Goal: Task Accomplishment & Management: Use online tool/utility

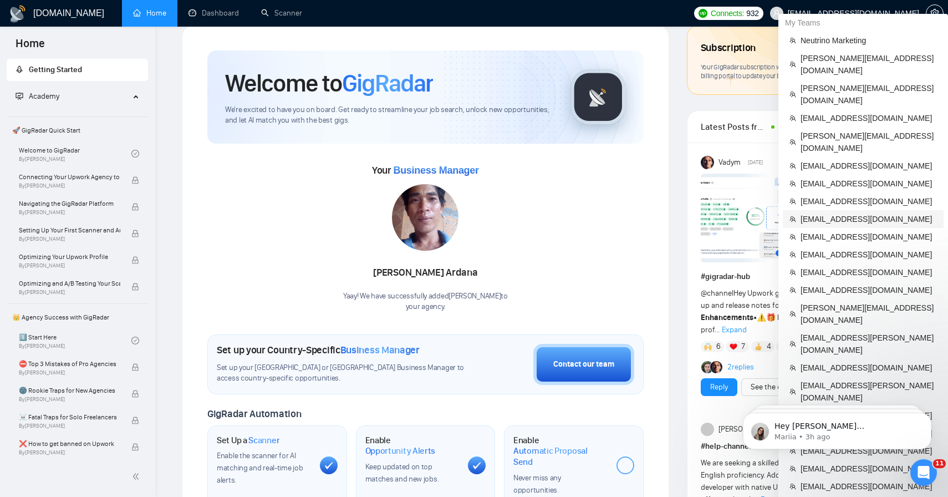
scroll to position [20, 0]
click at [846, 212] on span "[EMAIL_ADDRESS][DOMAIN_NAME]" at bounding box center [869, 218] width 136 height 12
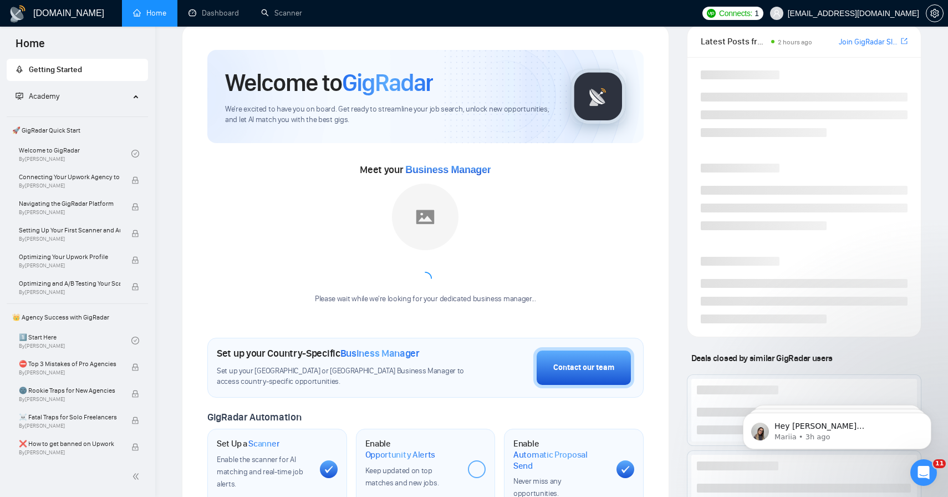
click at [212, 28] on div "Welcome to GigRadar We're excited to have you on board. Get ready to streamline…" at bounding box center [426, 396] width 488 height 744
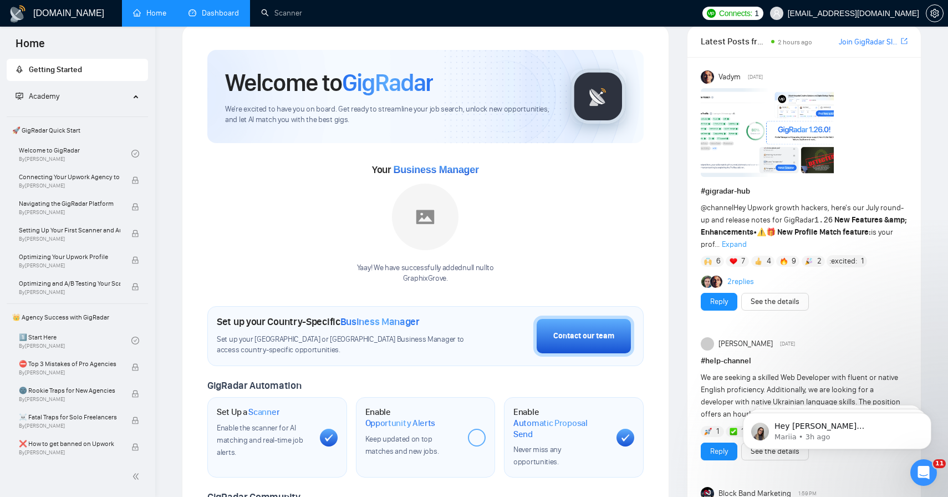
click at [219, 14] on link "Dashboard" at bounding box center [214, 12] width 50 height 9
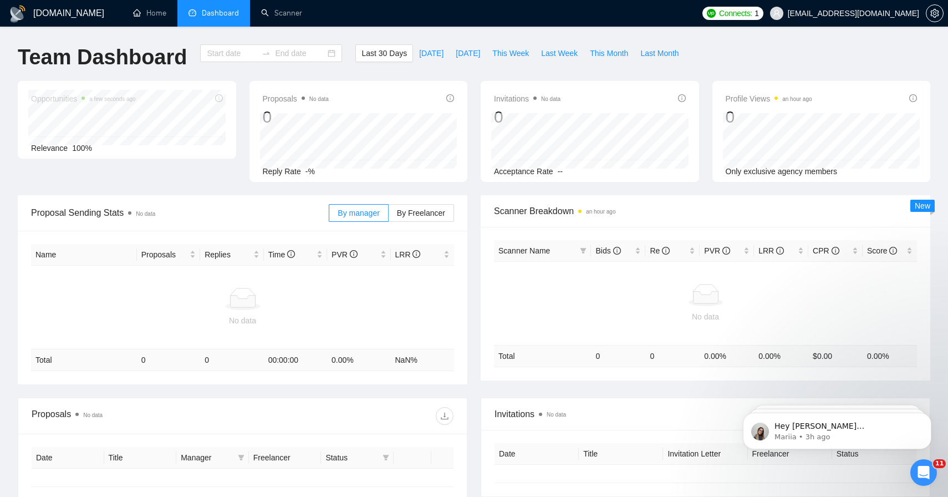
type input "[DATE]"
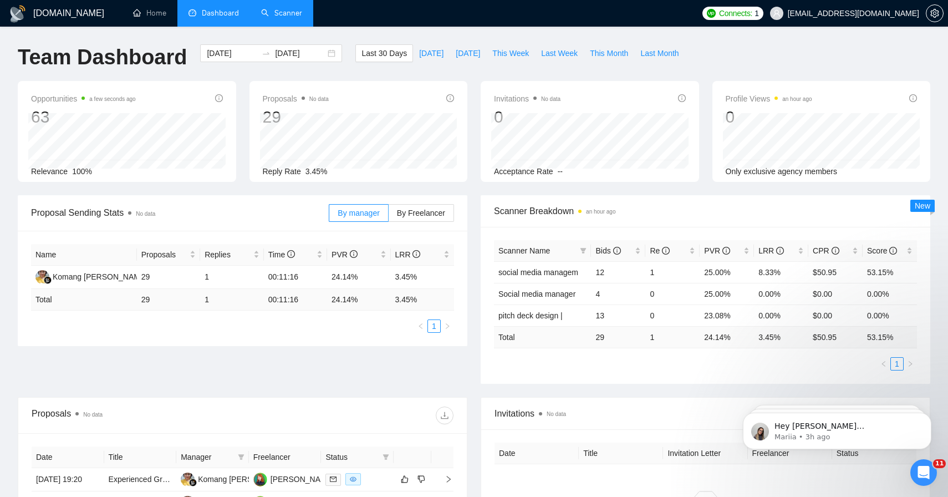
click at [285, 18] on link "Scanner" at bounding box center [281, 12] width 41 height 9
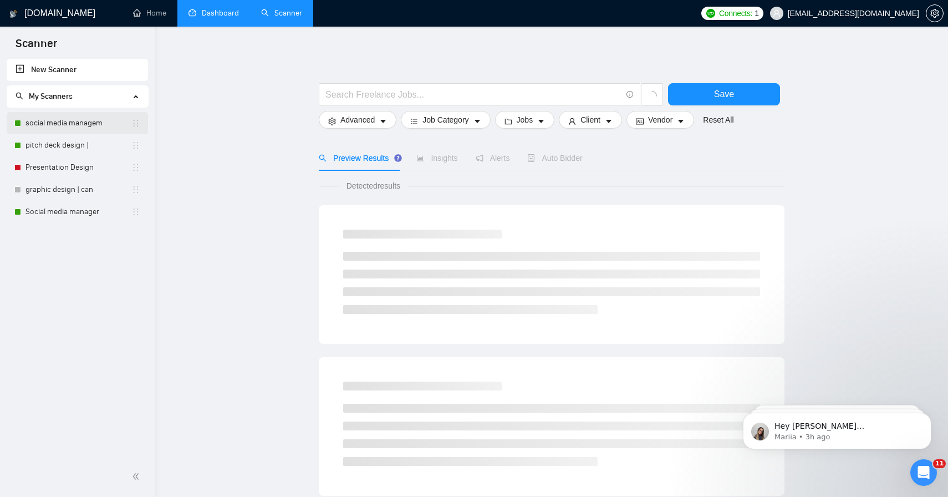
click at [66, 129] on link "social media managem" at bounding box center [79, 123] width 106 height 22
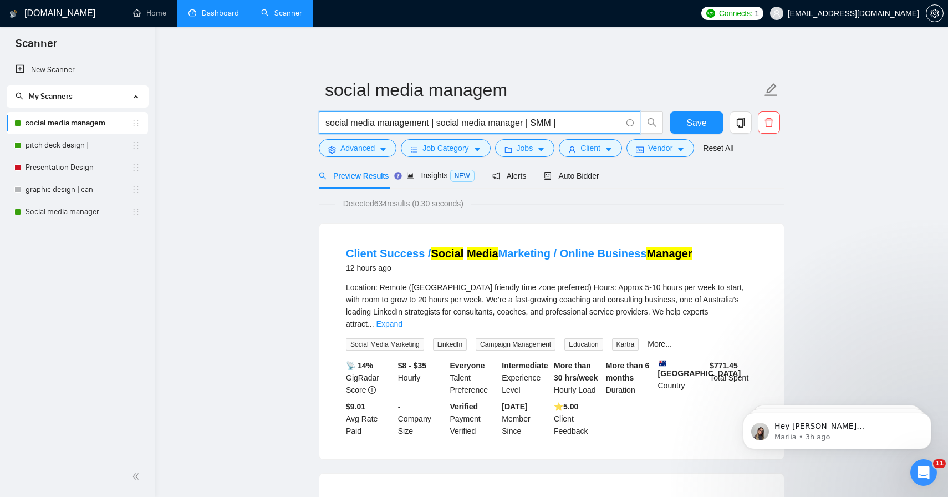
drag, startPoint x: 364, startPoint y: 130, endPoint x: 499, endPoint y: 129, distance: 134.8
click at [499, 129] on span "social media management | social media manager | SMM |" at bounding box center [480, 122] width 322 height 22
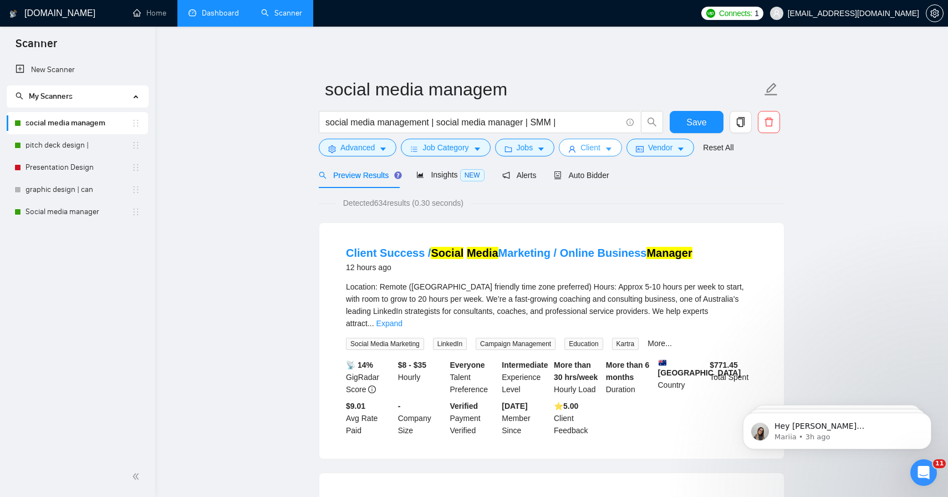
click at [586, 143] on span "Client" at bounding box center [591, 147] width 20 height 12
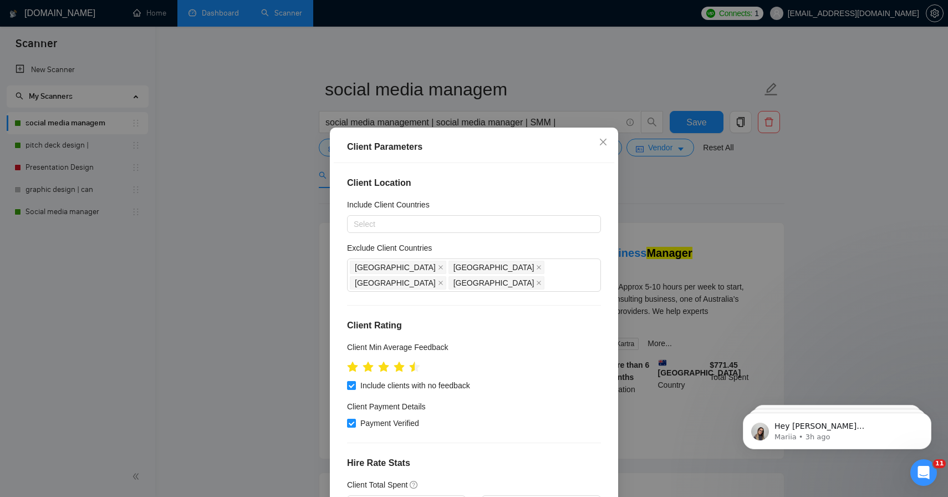
click at [280, 204] on div "Client Parameters Client Location Include Client Countries Select Exclude Clien…" at bounding box center [474, 248] width 948 height 497
